Goal: Task Accomplishment & Management: Manage account settings

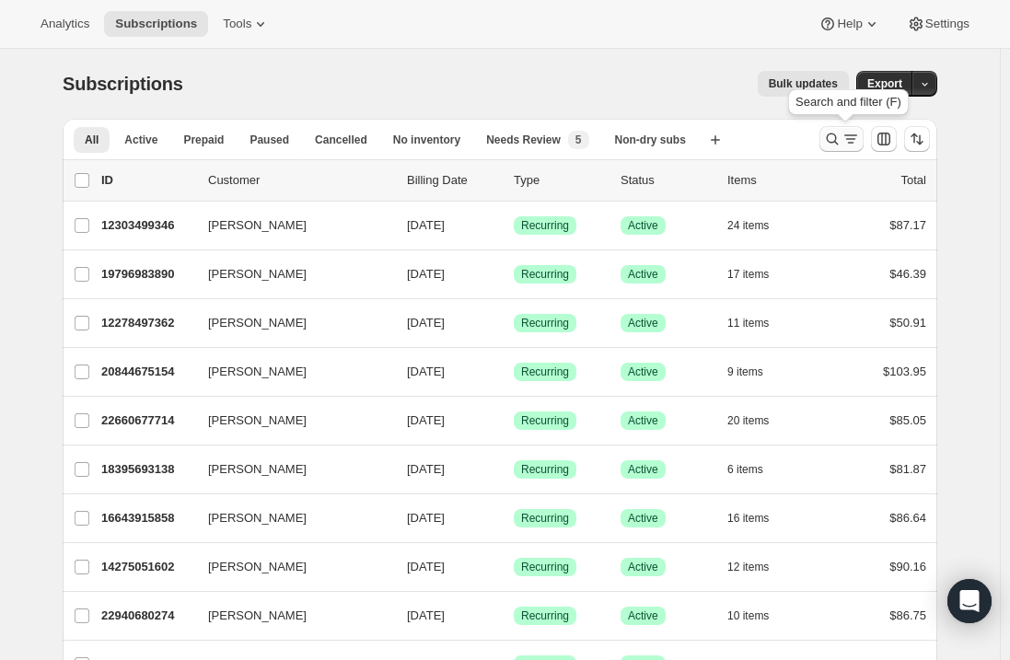
click at [845, 130] on button "Search and filter results" at bounding box center [842, 139] width 44 height 26
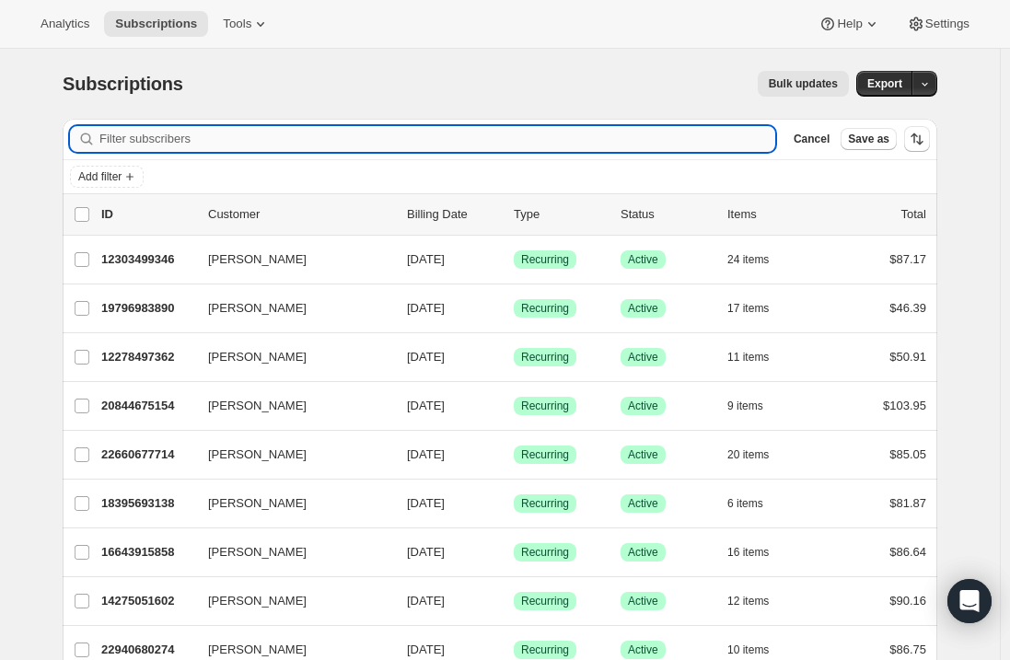
click at [325, 130] on input "Filter subscribers" at bounding box center [437, 139] width 676 height 26
click at [309, 141] on input "Filter subscribers" at bounding box center [437, 139] width 676 height 26
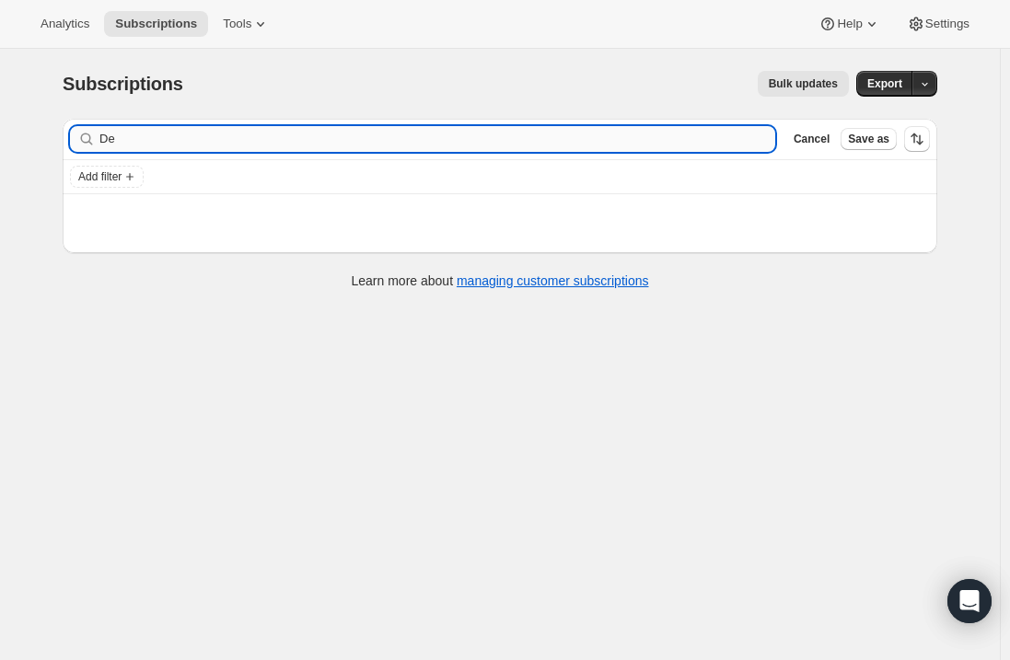
type input "D"
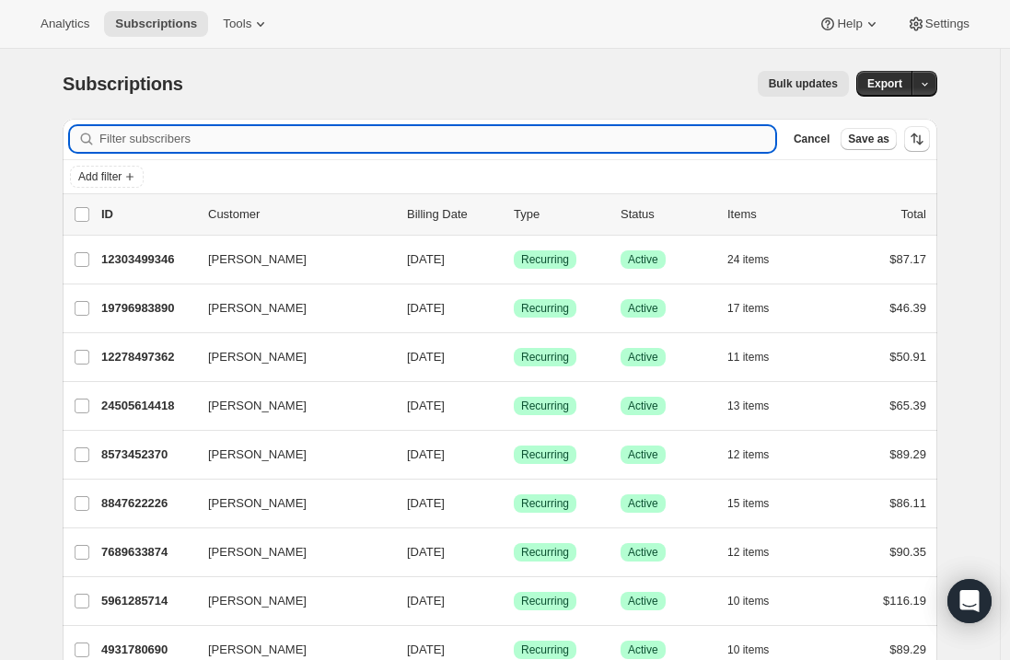
click at [145, 139] on input "Filter subscribers" at bounding box center [437, 139] width 676 height 26
paste input "[EMAIL_ADDRESS][DOMAIN_NAME]"
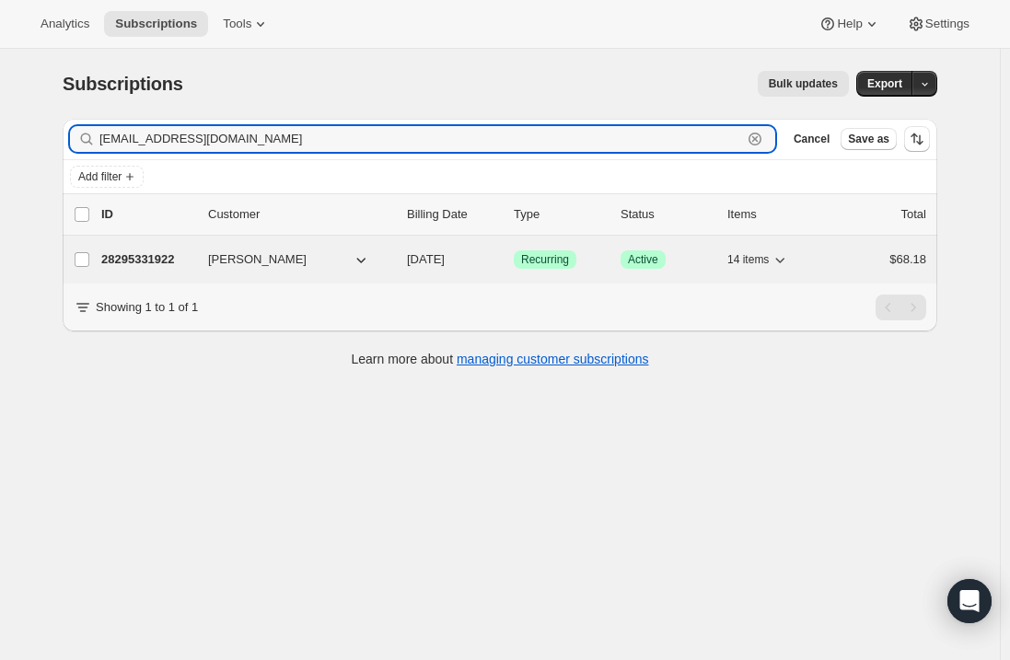
type input "[EMAIL_ADDRESS][DOMAIN_NAME]"
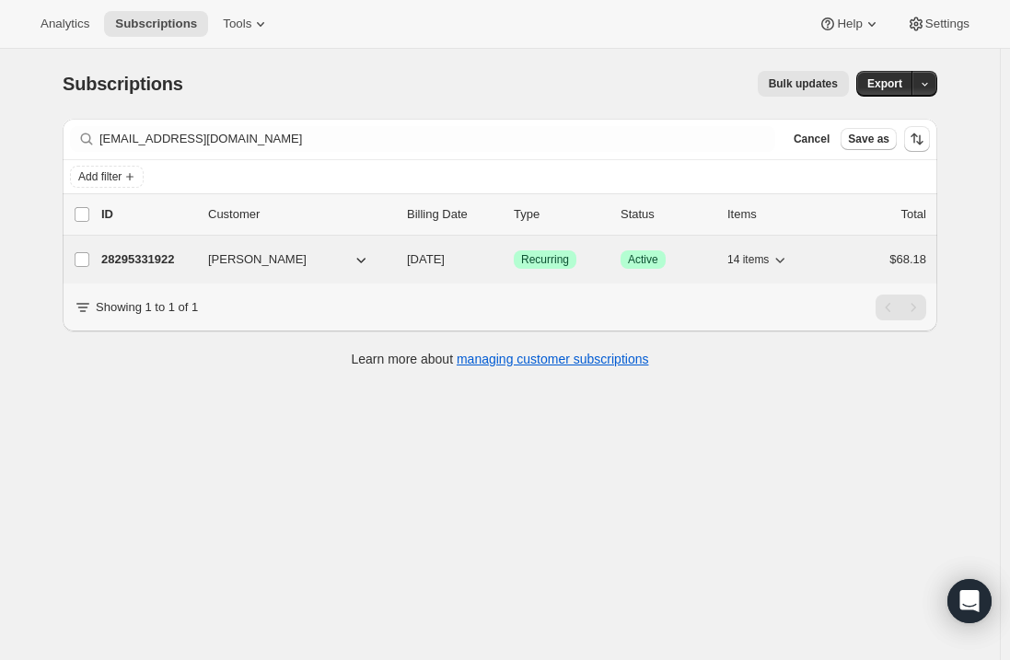
click at [161, 265] on p "28295331922" at bounding box center [147, 259] width 92 height 18
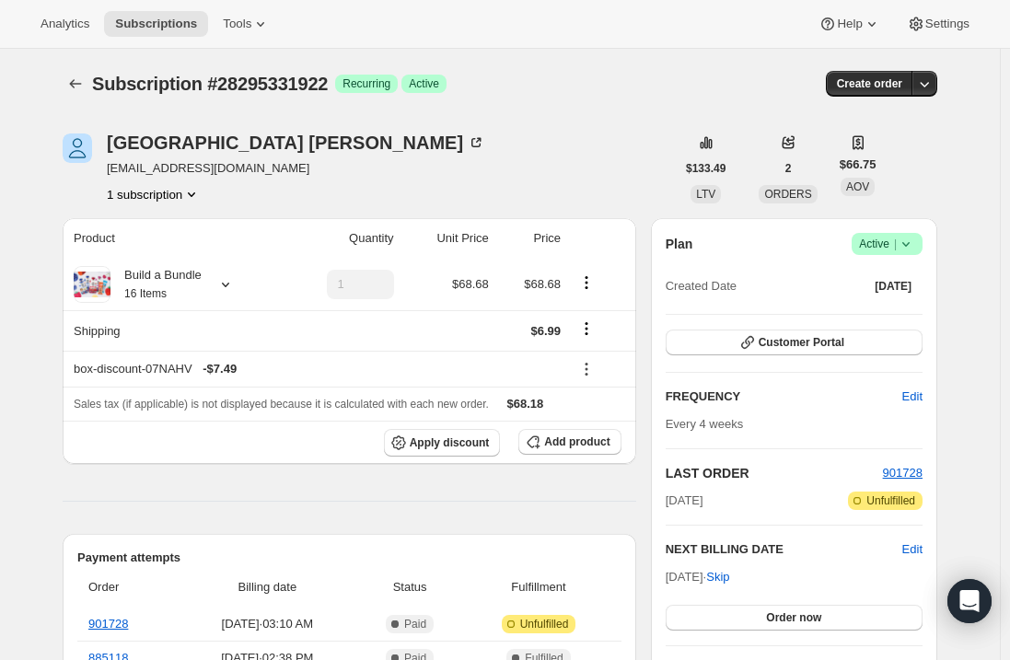
click at [210, 167] on span "[EMAIL_ADDRESS][DOMAIN_NAME]" at bounding box center [296, 168] width 378 height 18
copy span "[EMAIL_ADDRESS][DOMAIN_NAME]"
click at [895, 243] on span "Active |" at bounding box center [887, 244] width 56 height 18
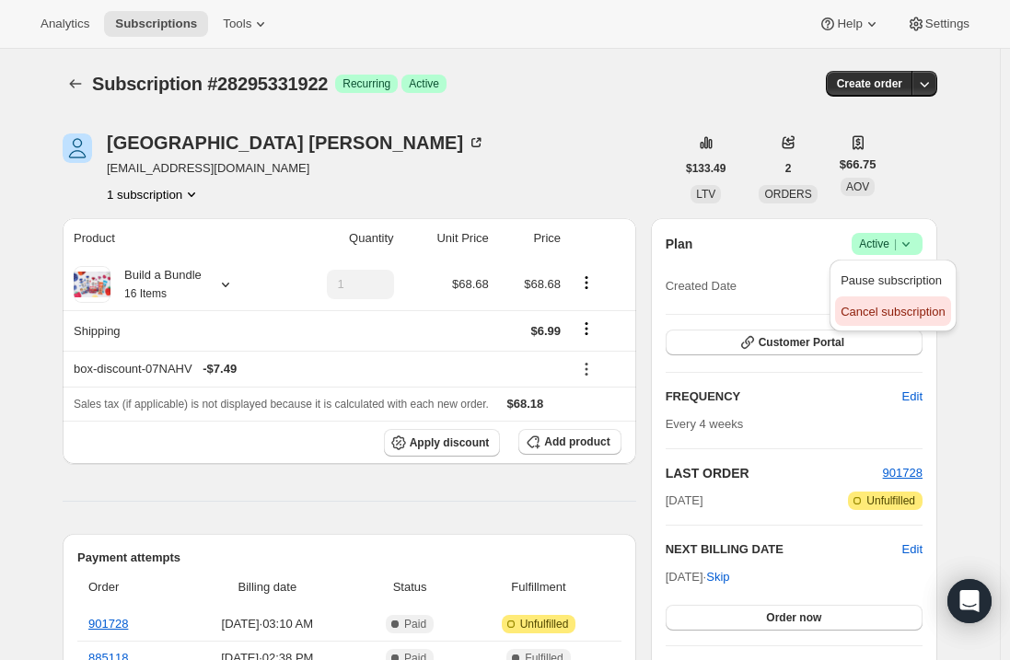
click at [897, 312] on span "Cancel subscription" at bounding box center [893, 312] width 104 height 14
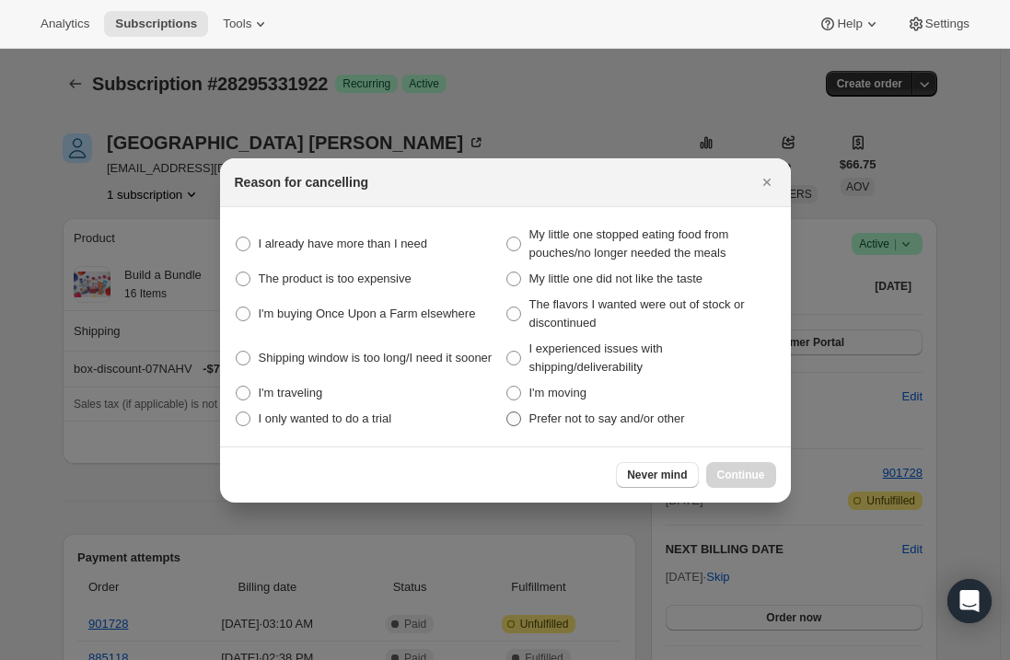
click at [518, 425] on span ":rop:" at bounding box center [514, 419] width 15 height 15
click at [507, 413] on other "Prefer not to say and/or other" at bounding box center [507, 412] width 1 height 1
radio other "true"
click at [725, 475] on span "Continue" at bounding box center [741, 475] width 48 height 15
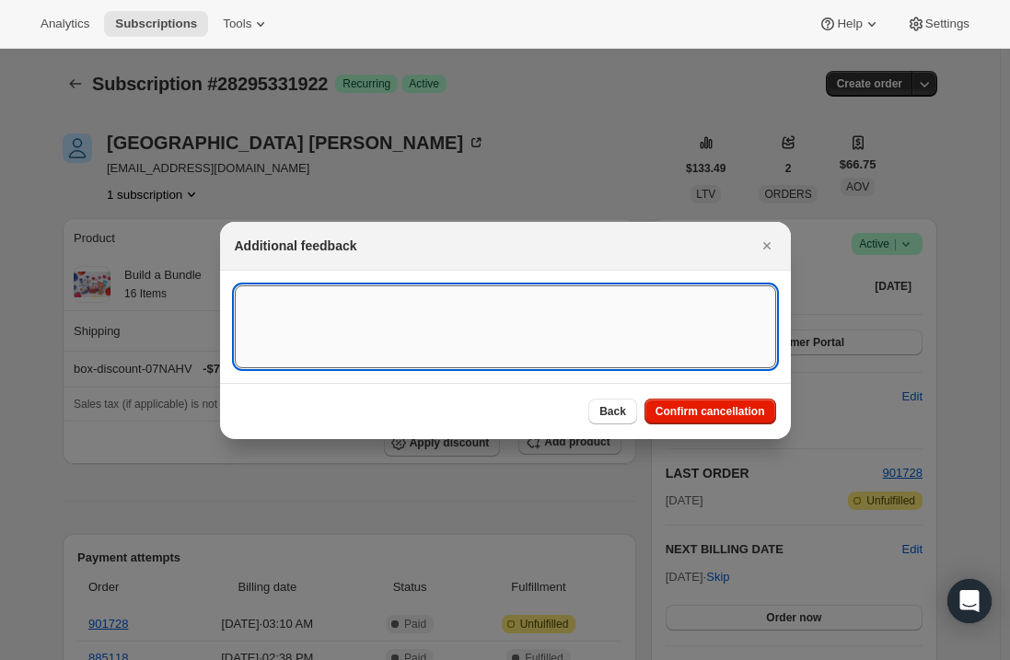
click at [320, 313] on textarea ":rop:" at bounding box center [506, 326] width 542 height 83
type textarea "Canceled per req."
click at [748, 415] on span "Confirm cancellation" at bounding box center [711, 411] width 110 height 15
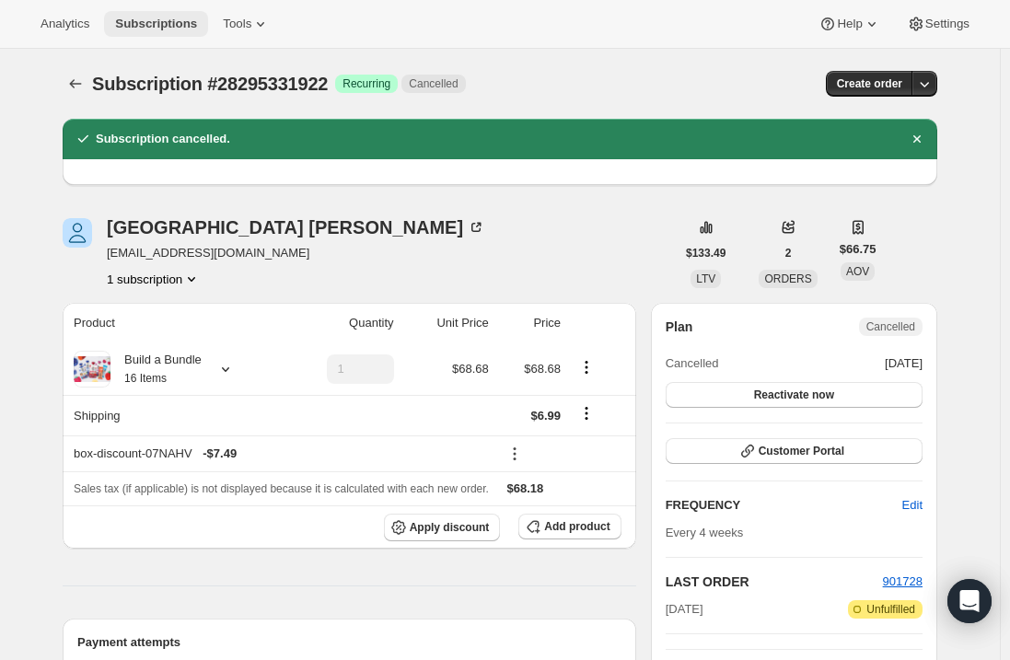
click at [146, 17] on span "Subscriptions" at bounding box center [156, 24] width 82 height 15
